Goal: Task Accomplishment & Management: Manage account settings

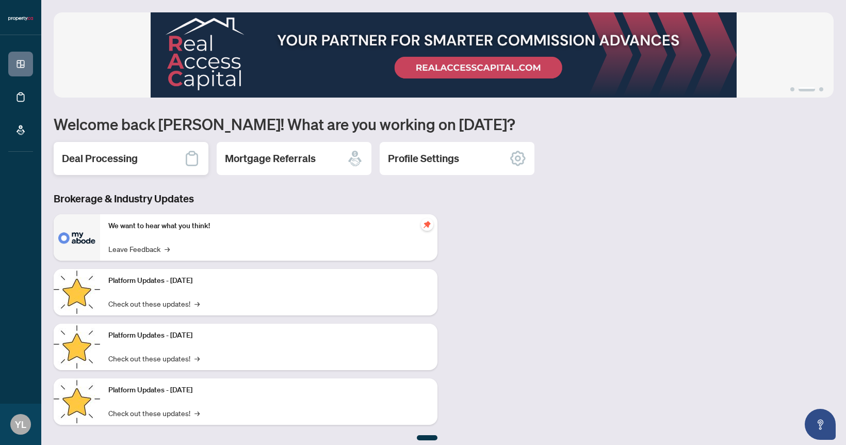
click at [110, 162] on h2 "Deal Processing" at bounding box center [100, 158] width 76 height 14
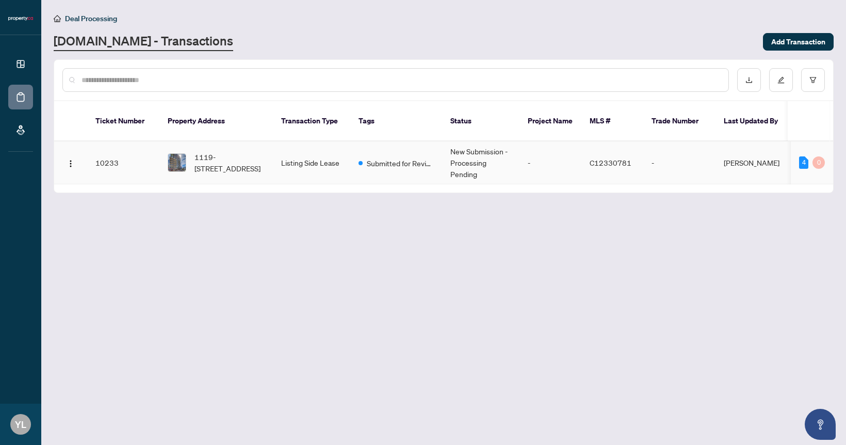
click at [661, 163] on td "-" at bounding box center [679, 162] width 72 height 43
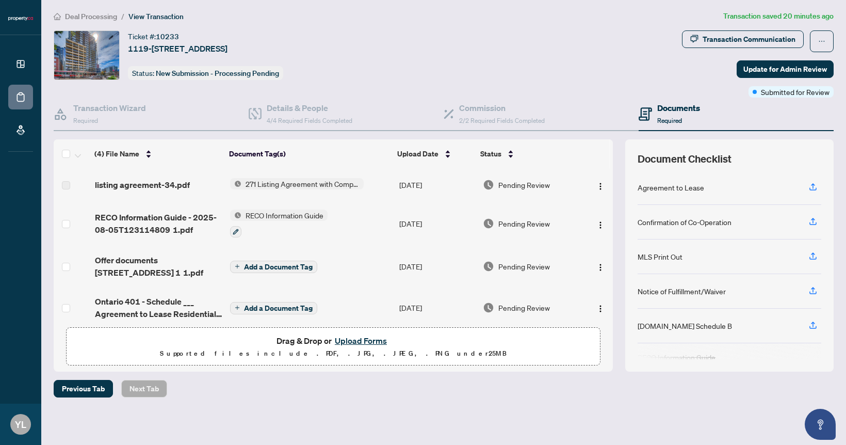
scroll to position [16, 0]
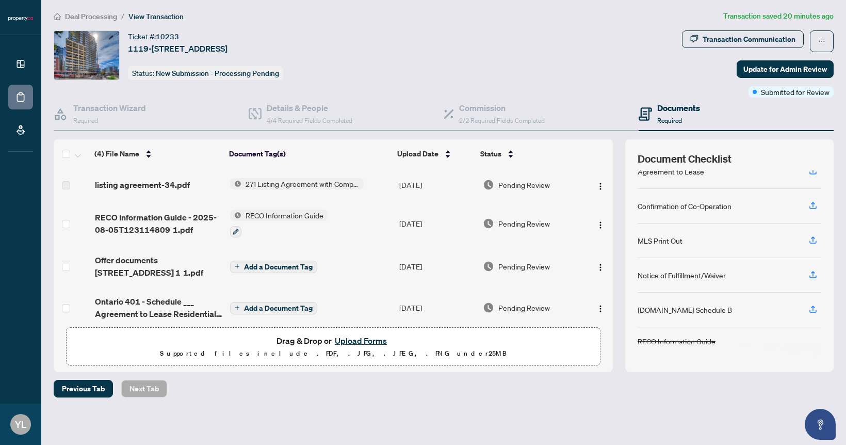
click at [345, 337] on button "Upload Forms" at bounding box center [361, 340] width 58 height 13
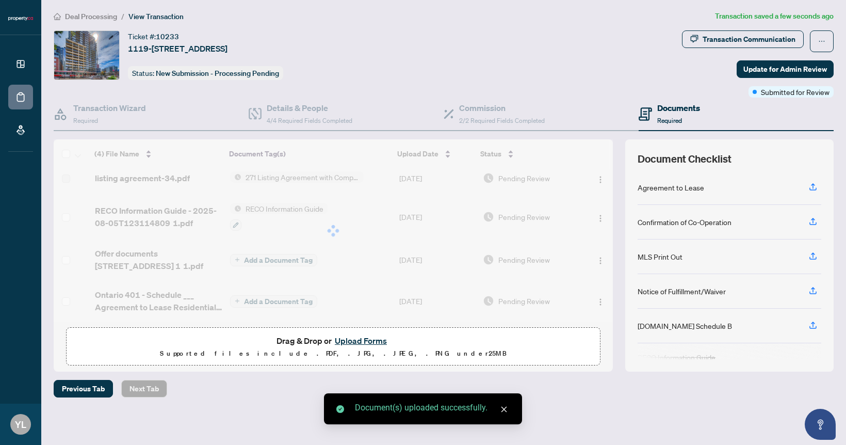
scroll to position [67, 0]
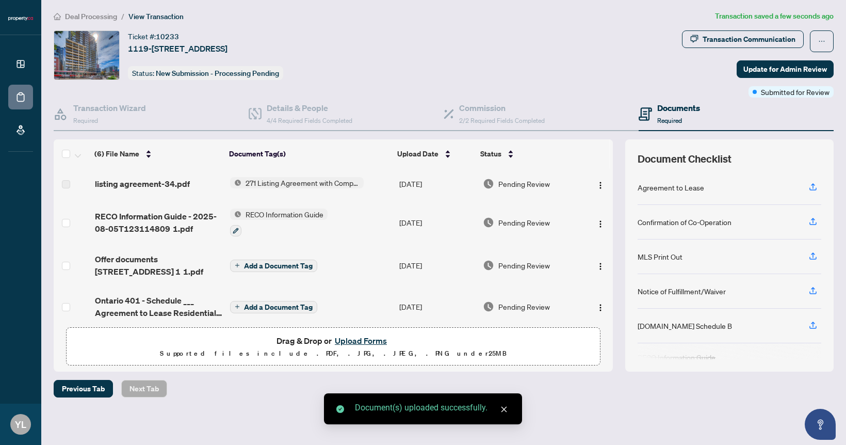
click at [241, 392] on div "Previous Tab Next Tab" at bounding box center [444, 389] width 780 height 18
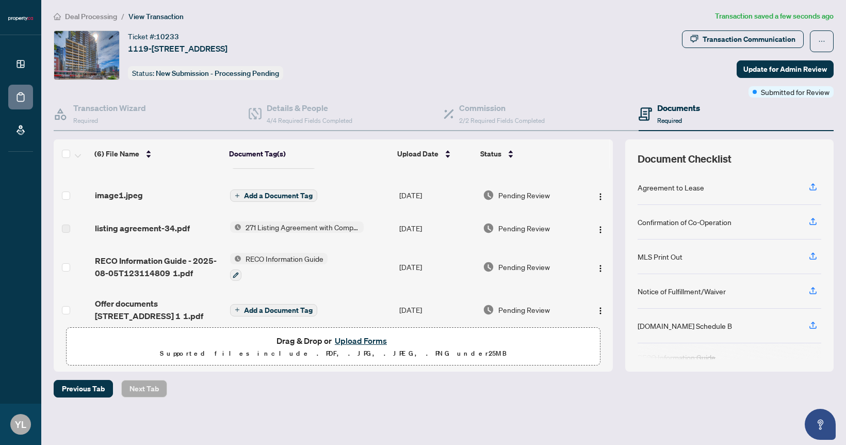
scroll to position [0, 0]
